Goal: Navigation & Orientation: Understand site structure

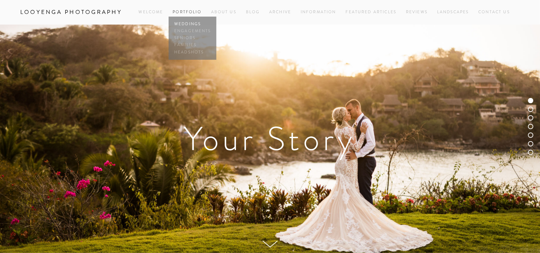
click at [189, 23] on link "Weddings" at bounding box center [192, 24] width 40 height 7
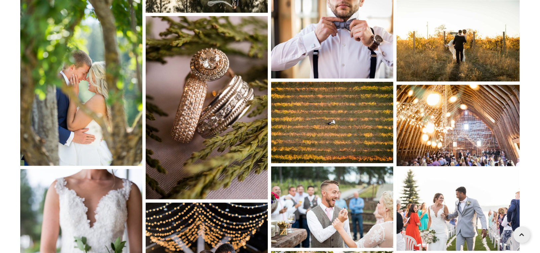
scroll to position [4013, 0]
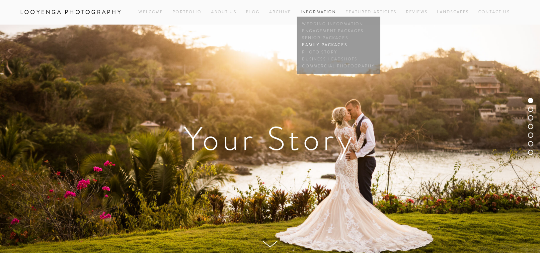
click at [316, 45] on link "Family Packages" at bounding box center [338, 45] width 76 height 7
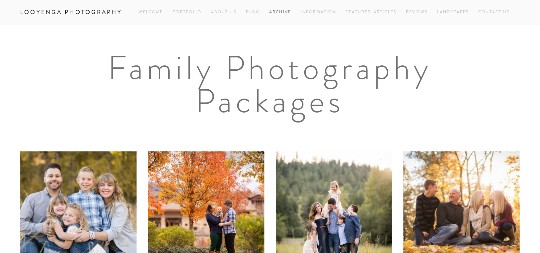
click at [283, 12] on link "Archive" at bounding box center [280, 12] width 22 height 9
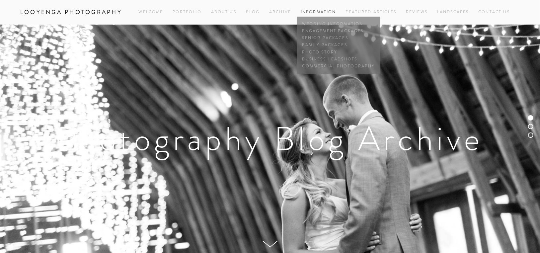
click at [320, 12] on link "Information" at bounding box center [317, 12] width 35 height 6
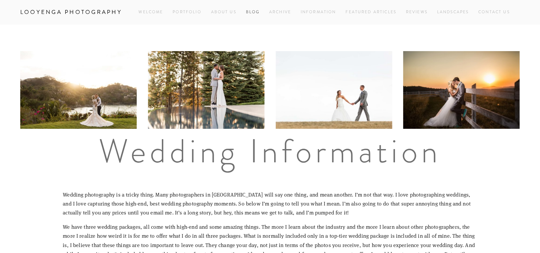
click at [254, 12] on link "Blog" at bounding box center [253, 12] width 14 height 9
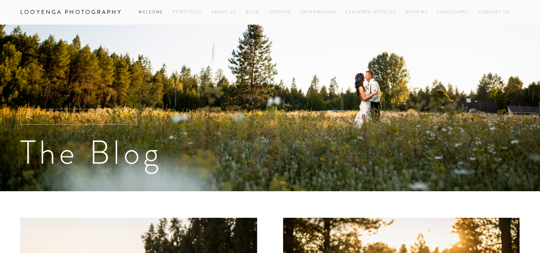
click at [150, 11] on link "Welcome" at bounding box center [151, 12] width 25 height 9
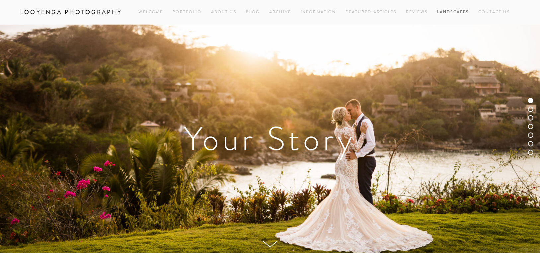
click at [446, 14] on link "Landscapes" at bounding box center [453, 12] width 32 height 9
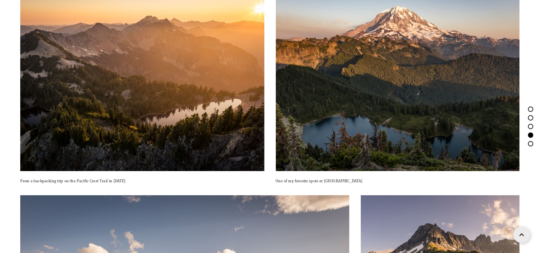
scroll to position [2023, 0]
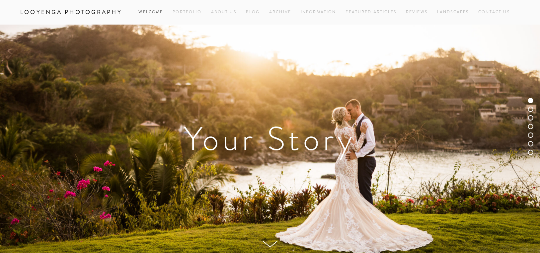
click at [148, 10] on link "Welcome" at bounding box center [151, 12] width 25 height 9
click at [220, 14] on link "About Us" at bounding box center [223, 12] width 25 height 9
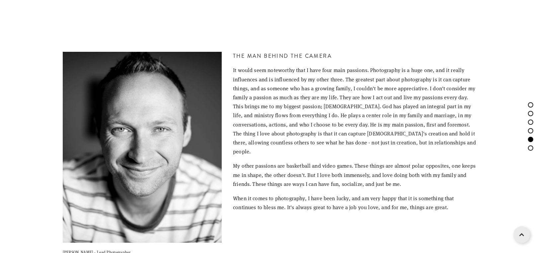
scroll to position [1248, 0]
